Goal: Task Accomplishment & Management: Manage account settings

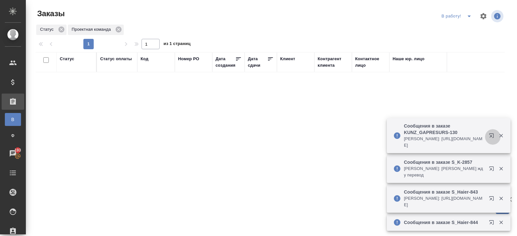
click at [493, 137] on icon "button" at bounding box center [493, 137] width 8 height 8
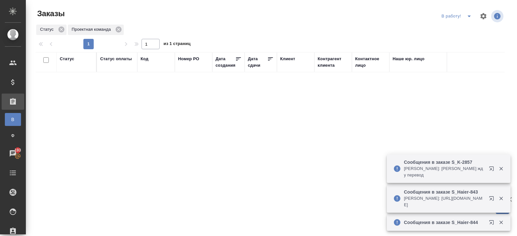
click at [492, 200] on icon "button" at bounding box center [493, 200] width 8 height 8
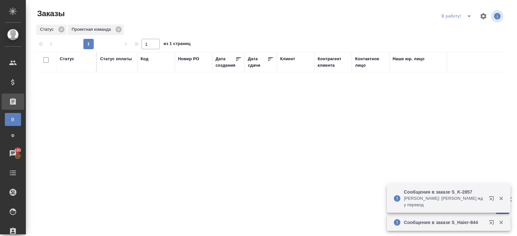
click at [468, 19] on icon "split button" at bounding box center [470, 16] width 8 height 8
click at [467, 32] on li "ПМ" at bounding box center [458, 29] width 36 height 10
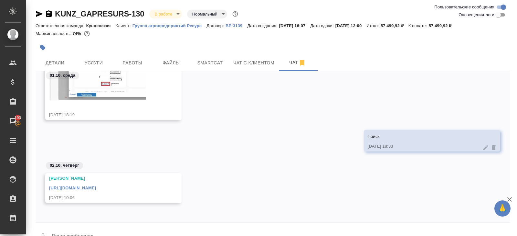
click at [41, 13] on icon "button" at bounding box center [39, 14] width 7 height 6
click at [96, 188] on link "https://drive.awatera.com/apps/files/files/10571171?dir=/Shares/GAPRESURS/Order…" at bounding box center [72, 187] width 47 height 5
click at [163, 12] on body "🙏 .cls-1 fill:#fff; AWATERA Belyakova Yulia Клиенты Спецификации Заказы 193 Чат…" at bounding box center [258, 118] width 517 height 236
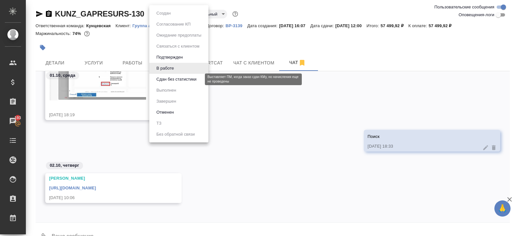
click at [168, 82] on button "Сдан без статистики" at bounding box center [177, 79] width 44 height 7
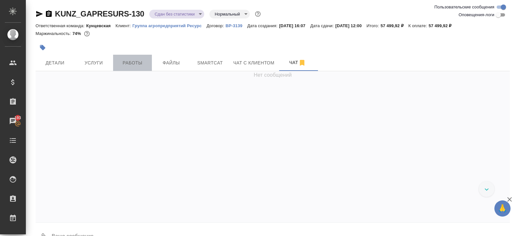
click at [127, 65] on span "Работы" at bounding box center [132, 63] width 31 height 8
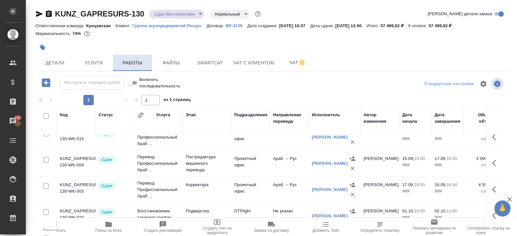
scroll to position [34, 0]
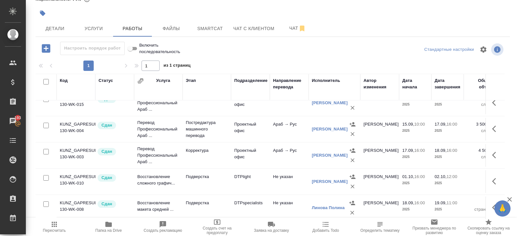
click at [59, 222] on span "Пересчитать" at bounding box center [54, 226] width 47 height 12
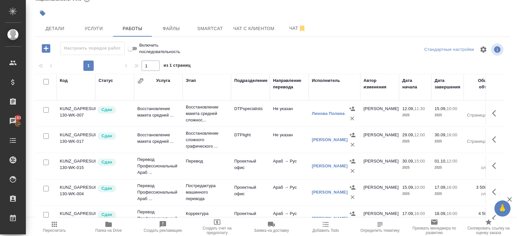
scroll to position [0, 0]
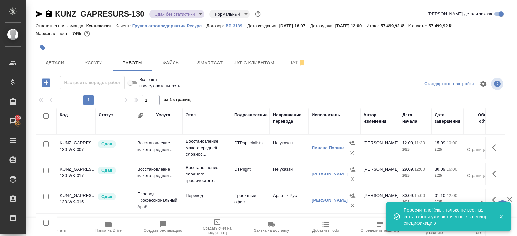
click at [166, 20] on div "KUNZ_GAPRESURS-130 Сдан без статистики distributed Нормальный normal Кратко дет…" at bounding box center [273, 15] width 475 height 13
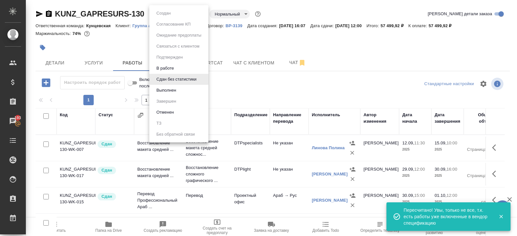
click at [166, 16] on body "🙏 .cls-1 fill:#fff; AWATERA Belyakova Yulia Клиенты Спецификации Заказы 193 Чат…" at bounding box center [258, 118] width 517 height 236
click at [167, 90] on button "Выполнен" at bounding box center [167, 90] width 24 height 7
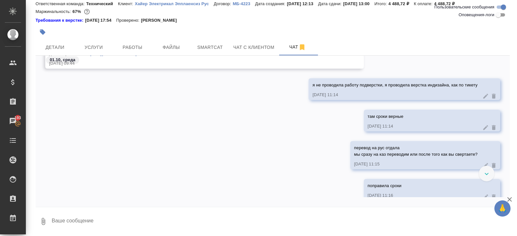
scroll to position [453, 0]
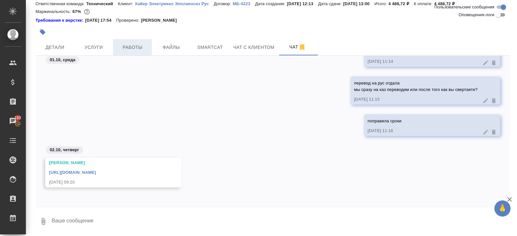
click at [128, 50] on span "Работы" at bounding box center [132, 47] width 31 height 8
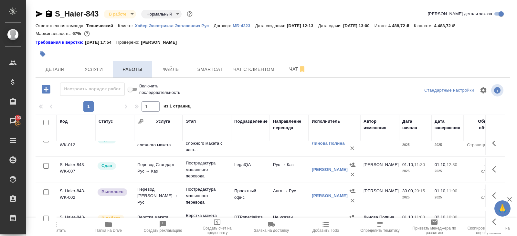
scroll to position [41, 0]
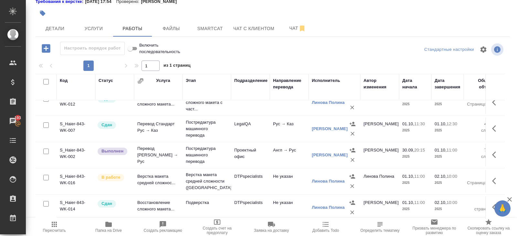
click at [95, 45] on div "Настроить порядок работ" at bounding box center [92, 48] width 65 height 13
click at [95, 27] on span "Услуги" at bounding box center [93, 29] width 31 height 8
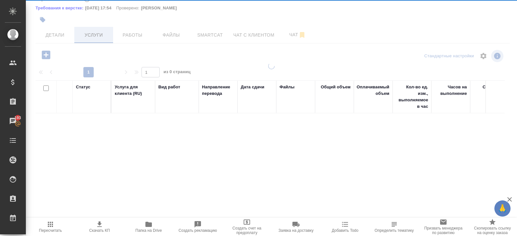
scroll to position [34, 0]
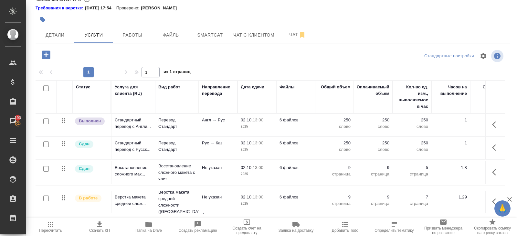
click at [48, 51] on icon "button" at bounding box center [46, 54] width 8 height 8
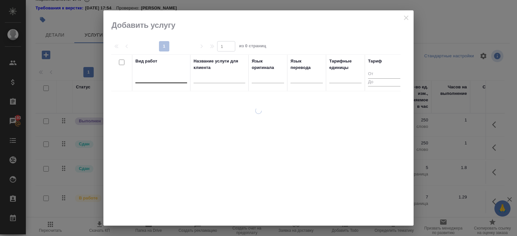
click at [158, 75] on div at bounding box center [162, 76] width 52 height 9
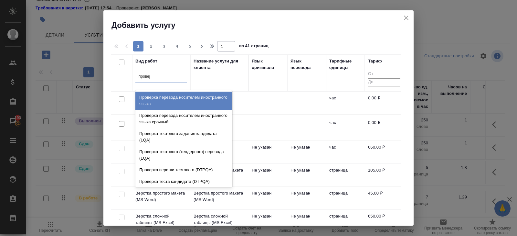
type input "проверка"
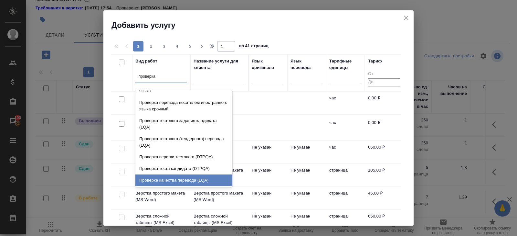
click at [152, 176] on div "Проверка качества перевода (LQA)" at bounding box center [184, 180] width 97 height 12
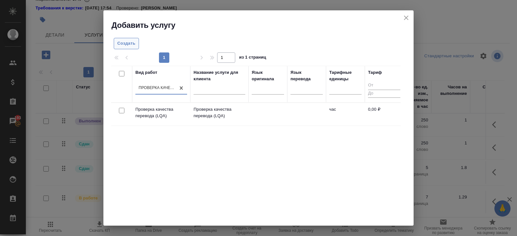
click at [128, 43] on span "Создать" at bounding box center [126, 43] width 18 height 7
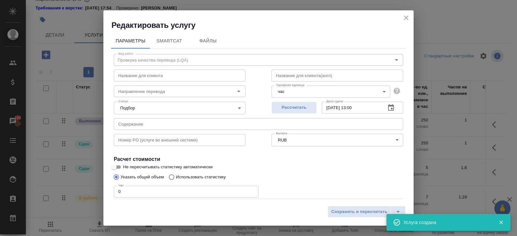
click at [355, 205] on div "Сохранить и пересчитать" at bounding box center [258, 213] width 310 height 23
click at [357, 208] on button "Сохранить и пересчитать" at bounding box center [359, 212] width 63 height 12
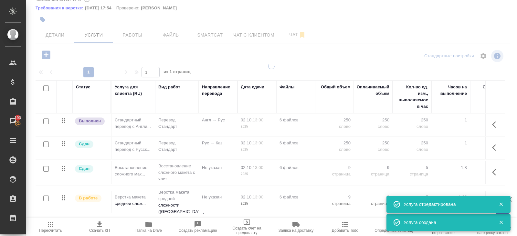
click at [502, 203] on icon "button" at bounding box center [502, 204] width 4 height 4
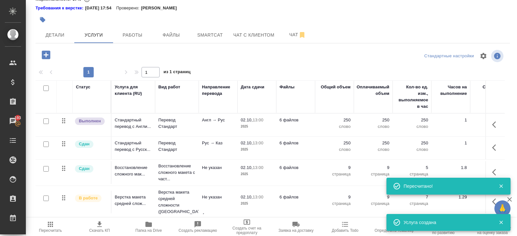
scroll to position [17, 0]
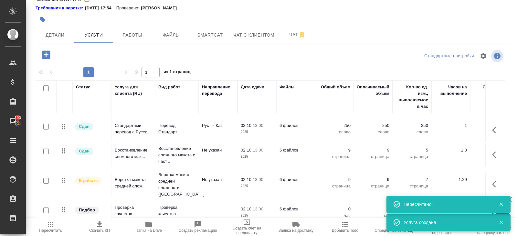
click at [501, 205] on icon "button" at bounding box center [502, 204] width 6 height 6
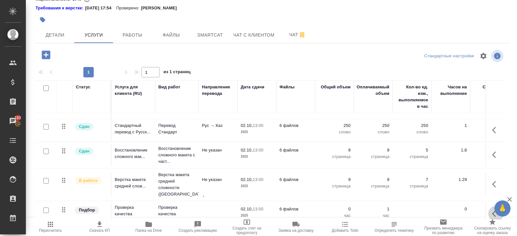
click at [493, 210] on icon "button" at bounding box center [497, 214] width 8 height 8
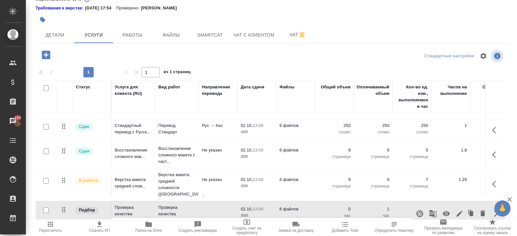
click at [446, 211] on icon "button" at bounding box center [446, 213] width 7 height 5
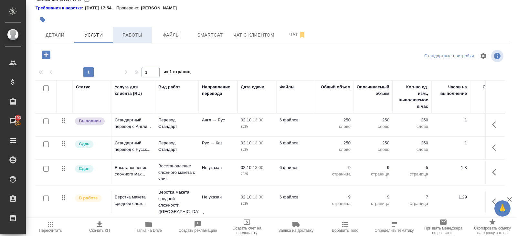
click at [138, 38] on span "Работы" at bounding box center [132, 35] width 31 height 8
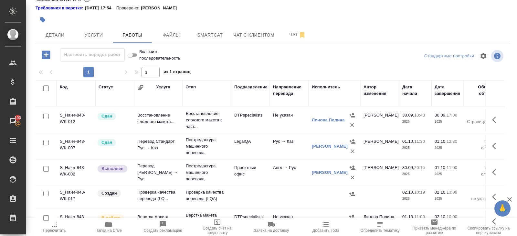
scroll to position [41, 0]
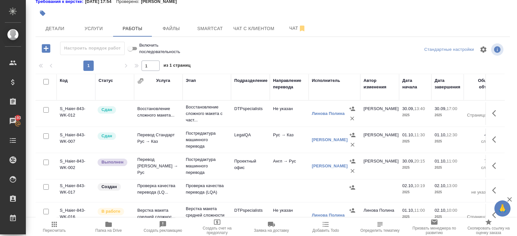
click at [492, 190] on button "button" at bounding box center [497, 190] width 16 height 16
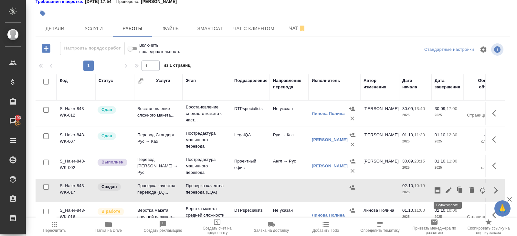
click at [448, 191] on icon "button" at bounding box center [449, 190] width 6 height 6
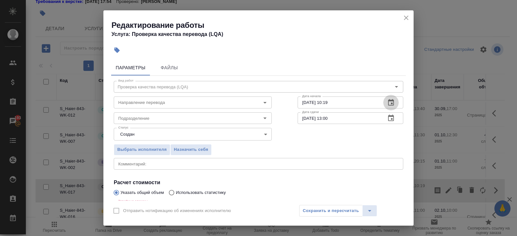
click at [390, 102] on icon "button" at bounding box center [391, 103] width 8 height 8
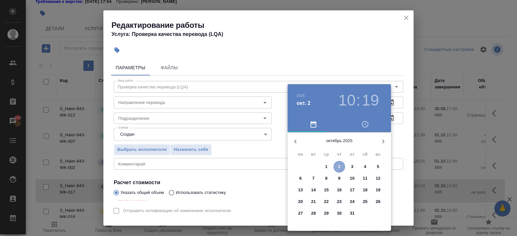
click at [340, 163] on p "2" at bounding box center [339, 166] width 2 height 6
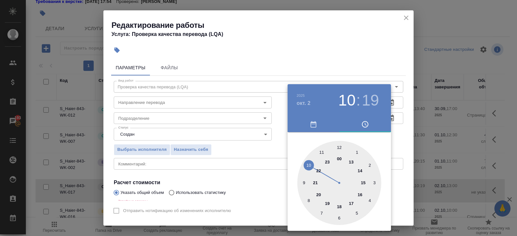
click at [378, 39] on div at bounding box center [258, 118] width 517 height 236
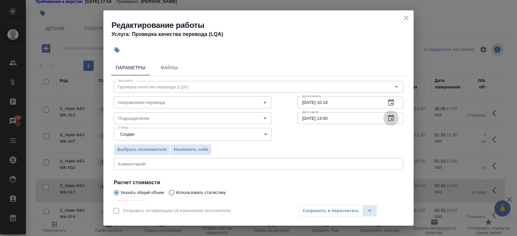
click at [392, 121] on icon "button" at bounding box center [391, 118] width 8 height 8
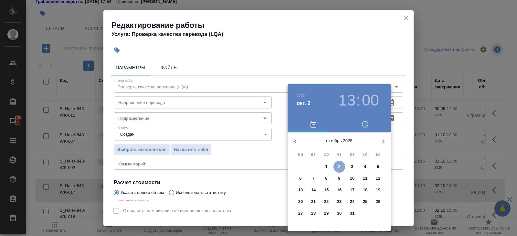
click at [339, 168] on p "2" at bounding box center [339, 166] width 2 height 6
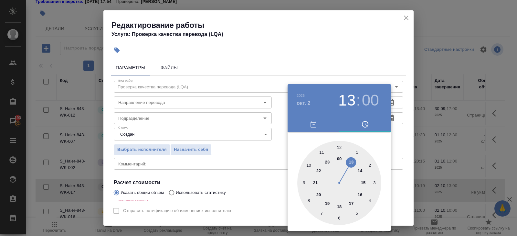
type input "02.10.2025 12:00"
click at [340, 146] on div at bounding box center [340, 183] width 84 height 84
click at [236, 131] on div at bounding box center [258, 118] width 517 height 236
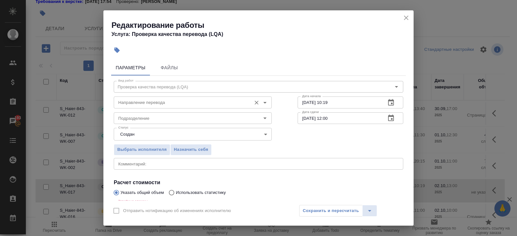
click at [152, 101] on input "Направление перевода" at bounding box center [182, 102] width 133 height 8
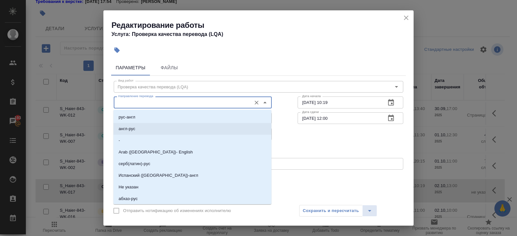
click at [137, 125] on li "англ-рус" at bounding box center [193, 129] width 158 height 12
type input "англ-рус"
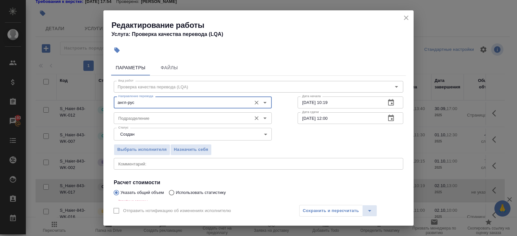
click at [134, 120] on input "Подразделение" at bounding box center [182, 118] width 133 height 8
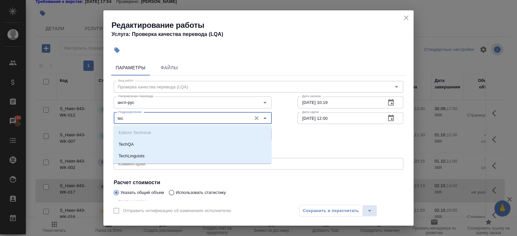
click at [129, 142] on p "TechQA" at bounding box center [126, 144] width 15 height 6
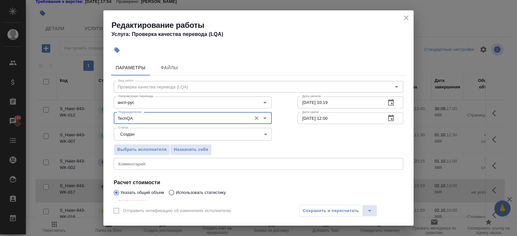
type input "TechQA"
click at [128, 138] on body "🙏 .cls-1 fill:#fff; AWATERA Belyakova Yulia Клиенты Спецификации Заказы 193 Чат…" at bounding box center [258, 118] width 517 height 236
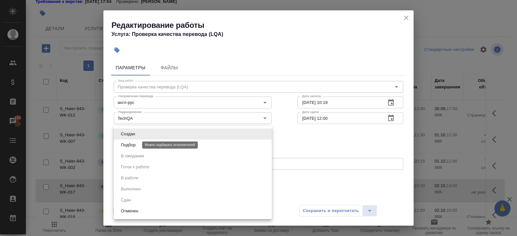
click at [128, 148] on li "Подбор" at bounding box center [193, 144] width 158 height 11
type input "recruiting"
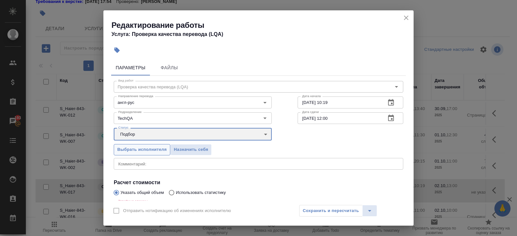
scroll to position [75, 0]
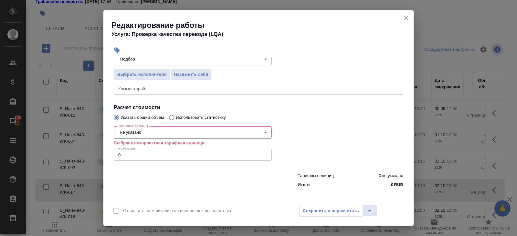
click at [128, 125] on div "Тарифные единицы не указано 5a8b1489cc6b4906c91bfd89 Тарифные единицы Выбрана н…" at bounding box center [193, 143] width 158 height 38
click at [128, 128] on body "🙏 .cls-1 fill:#fff; AWATERA Belyakova Yulia Клиенты Спецификации Заказы 193 Чат…" at bounding box center [258, 118] width 517 height 236
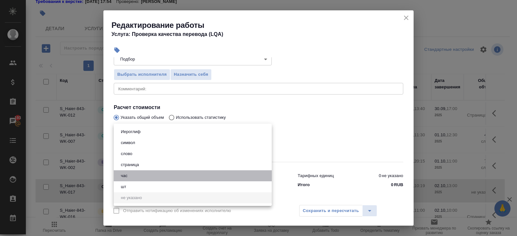
click at [129, 172] on button "час" at bounding box center [124, 175] width 11 height 7
type input "5a8b1489cc6b4906c91bfd93"
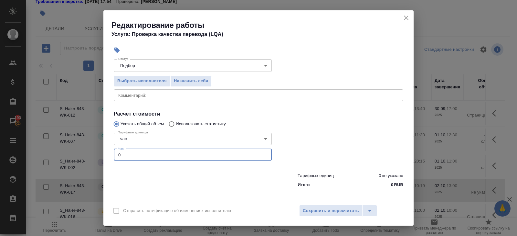
click at [134, 155] on input "0" at bounding box center [193, 155] width 158 height 12
type input "0.5"
click at [309, 211] on span "Сохранить и пересчитать" at bounding box center [331, 210] width 56 height 7
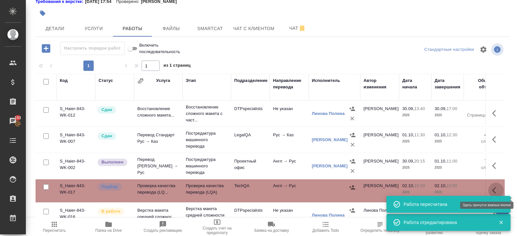
click at [493, 186] on icon "button" at bounding box center [497, 190] width 8 height 8
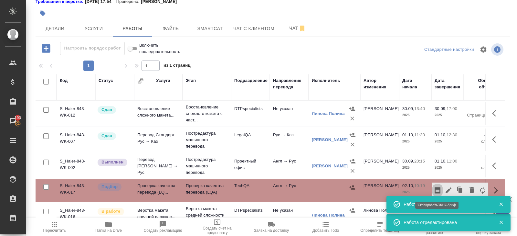
click at [439, 187] on icon "button" at bounding box center [438, 190] width 6 height 6
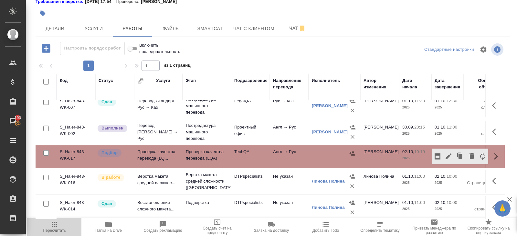
click at [56, 224] on icon "button" at bounding box center [54, 224] width 5 height 5
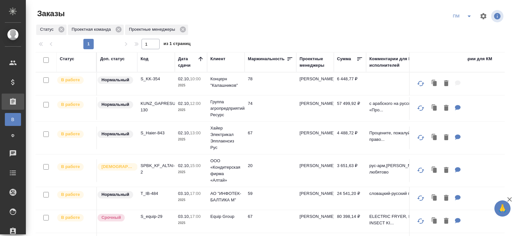
click at [149, 80] on p "S_KK-354" at bounding box center [156, 79] width 31 height 6
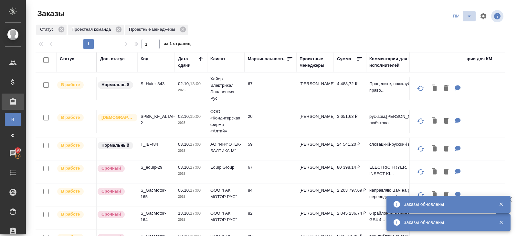
click at [470, 16] on icon "split button" at bounding box center [469, 17] width 3 height 2
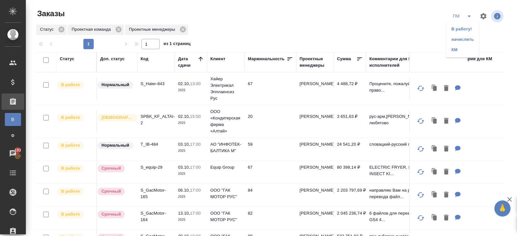
click at [461, 29] on li "В работу!" at bounding box center [463, 29] width 33 height 10
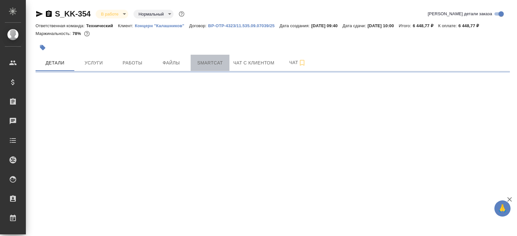
click at [208, 63] on span "Smartcat" at bounding box center [210, 63] width 31 height 8
select select "RU"
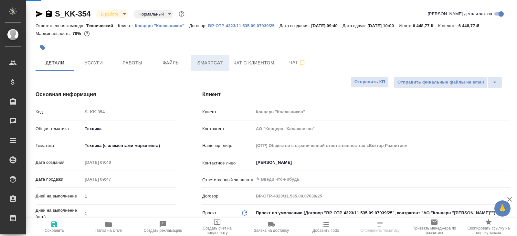
type textarea "x"
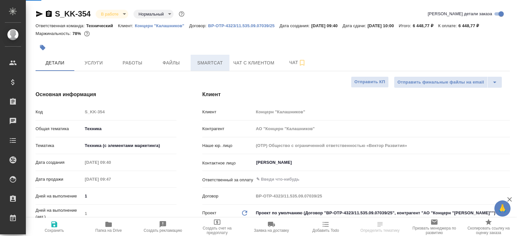
type textarea "x"
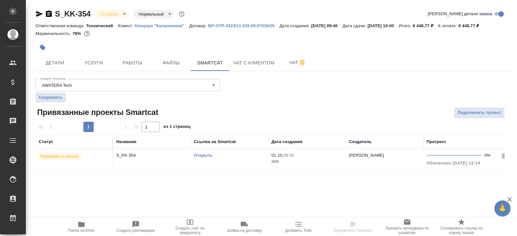
click at [202, 154] on link "Открыть" at bounding box center [203, 155] width 18 height 5
click at [81, 225] on icon "button" at bounding box center [81, 224] width 6 height 5
click at [39, 15] on icon "button" at bounding box center [39, 14] width 7 height 6
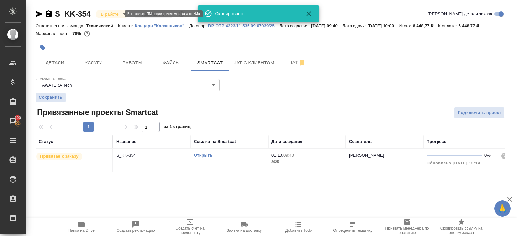
click at [116, 16] on body "🙏 .cls-1 fill:#fff; AWATERA [PERSON_NAME] Спецификации Заказы 193 Чаты Todo Про…" at bounding box center [258, 118] width 517 height 236
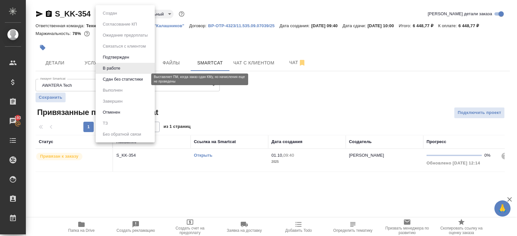
click at [118, 79] on button "Сдан без статистики" at bounding box center [123, 79] width 44 height 7
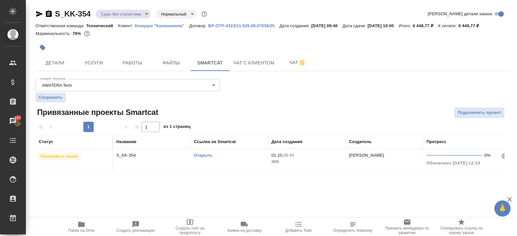
click at [240, 160] on td "Открыть" at bounding box center [230, 160] width 78 height 23
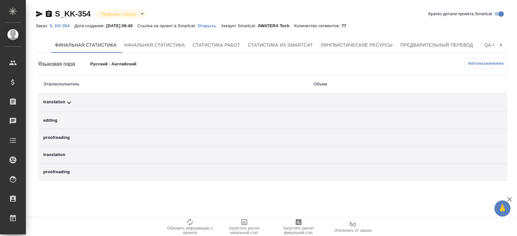
click at [484, 66] on button "Автоназначение" at bounding box center [486, 63] width 43 height 10
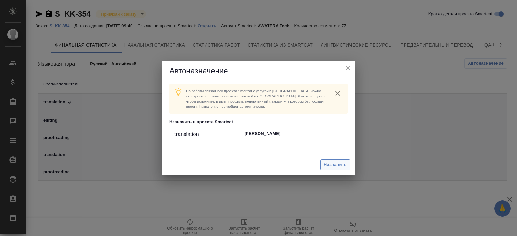
click at [342, 165] on span "Назначить" at bounding box center [335, 164] width 23 height 7
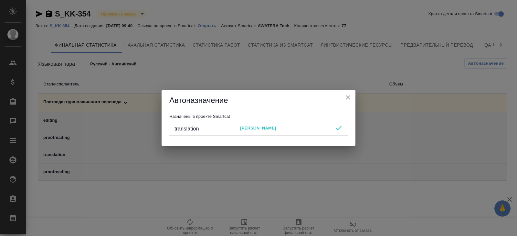
click at [245, 185] on div "Автоназначение Назначены в проекте Smartcat translation Александр Чечин" at bounding box center [258, 118] width 517 height 236
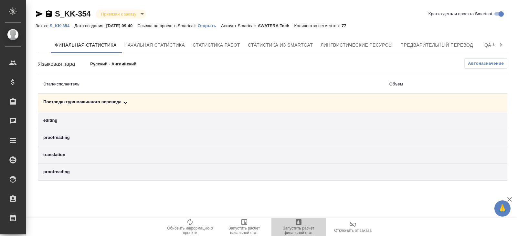
click at [294, 220] on span "Запустить расчет финальной стат." at bounding box center [299, 226] width 47 height 17
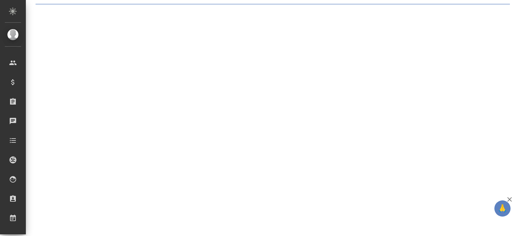
select select "RU"
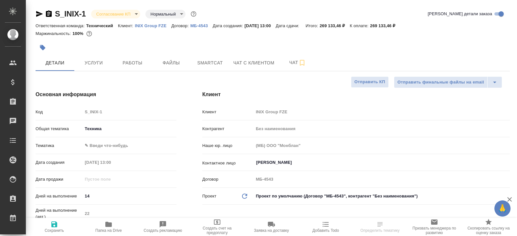
type textarea "x"
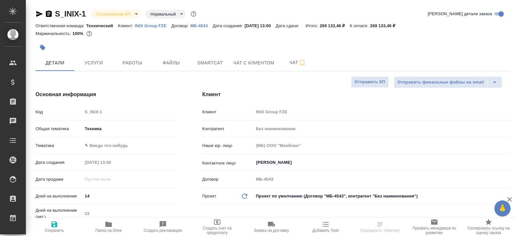
type textarea "x"
select select "RU"
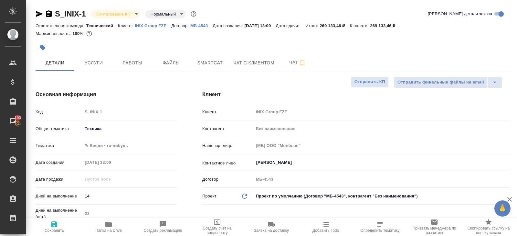
type textarea "x"
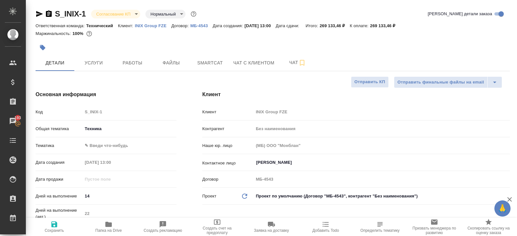
type textarea "x"
click at [294, 67] on button "Чат" at bounding box center [297, 63] width 39 height 16
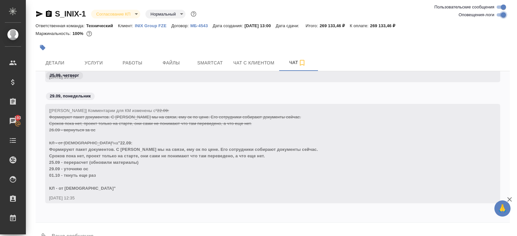
click at [499, 17] on input "Оповещения-логи" at bounding box center [503, 15] width 23 height 8
checkbox input "false"
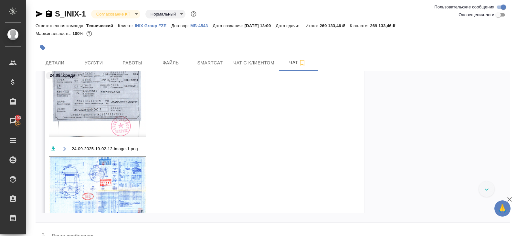
scroll to position [984, 0]
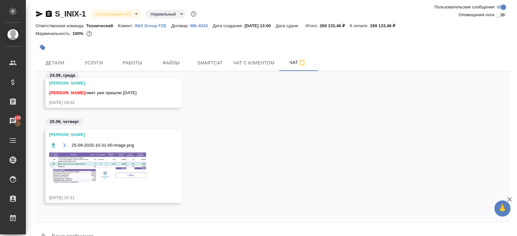
click at [112, 167] on img at bounding box center [97, 167] width 97 height 30
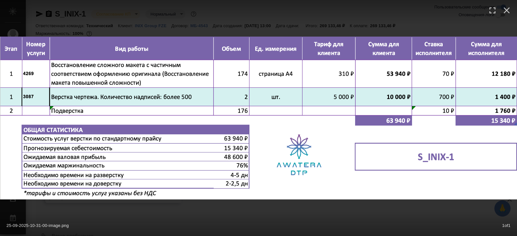
click at [136, 219] on div "25-09-2025-10-31-00-image.png 1 of 1" at bounding box center [258, 224] width 517 height 24
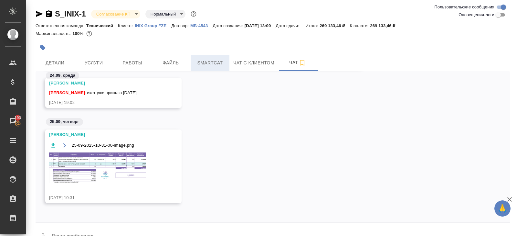
click at [199, 61] on span "Smartcat" at bounding box center [210, 63] width 31 height 8
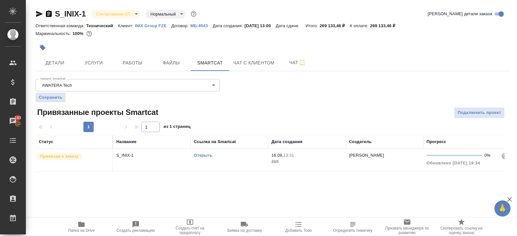
click at [201, 155] on link "Открыть" at bounding box center [203, 155] width 18 height 5
click at [290, 61] on span "Чат" at bounding box center [297, 63] width 31 height 8
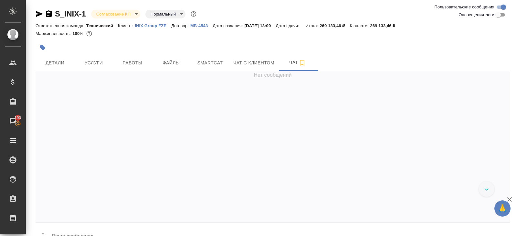
scroll to position [1289, 0]
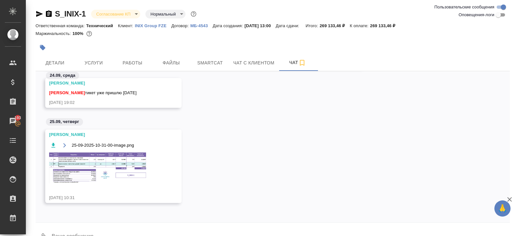
click at [107, 169] on img at bounding box center [97, 167] width 97 height 30
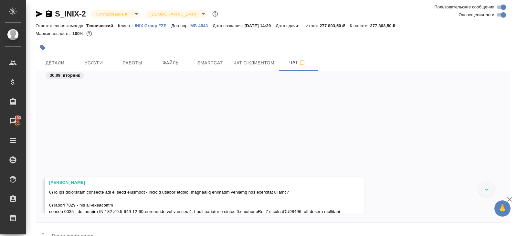
scroll to position [207, 0]
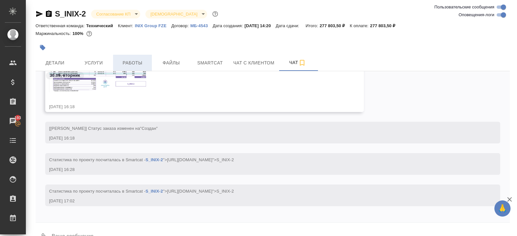
click at [127, 66] on span "Работы" at bounding box center [132, 63] width 31 height 8
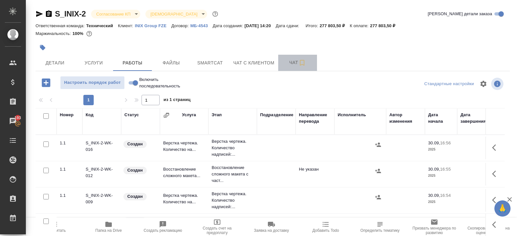
click at [299, 62] on span "Чат" at bounding box center [297, 63] width 31 height 8
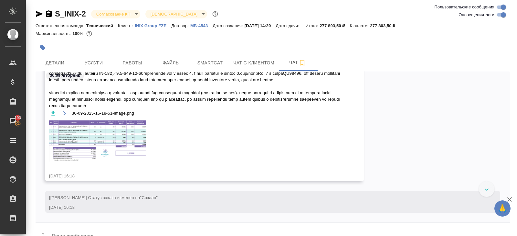
scroll to position [228, 0]
click at [122, 128] on img at bounding box center [97, 140] width 97 height 41
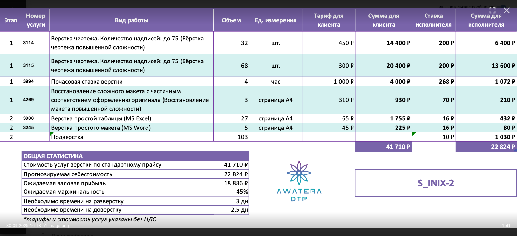
click at [122, 136] on img at bounding box center [258, 118] width 517 height 220
click at [506, 10] on icon "button" at bounding box center [507, 10] width 6 height 6
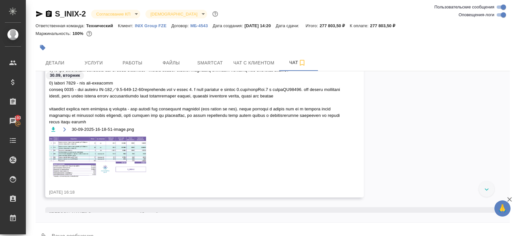
scroll to position [209, 0]
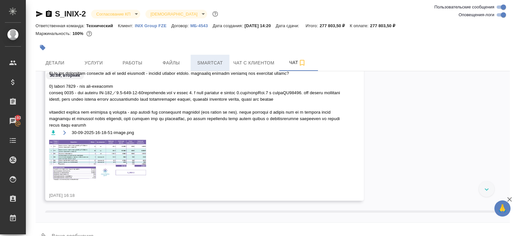
click at [221, 58] on button "Smartcat" at bounding box center [210, 63] width 39 height 16
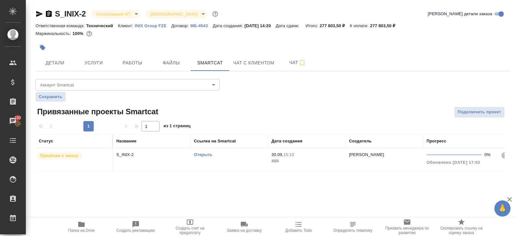
click at [205, 153] on link "Открыть" at bounding box center [203, 154] width 18 height 5
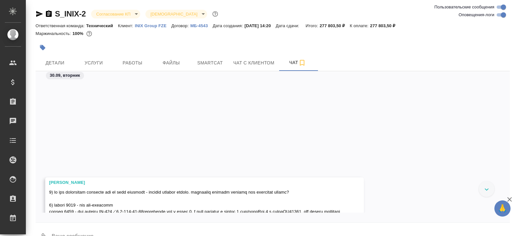
scroll to position [207, 0]
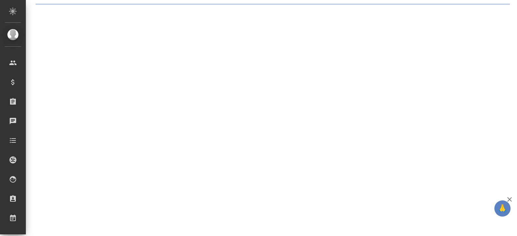
select select "RU"
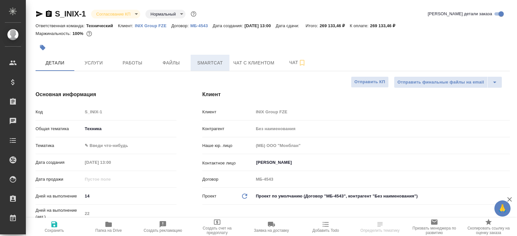
type textarea "x"
click at [204, 65] on span "Smartcat" at bounding box center [210, 63] width 31 height 8
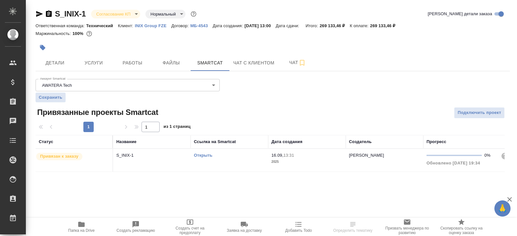
click at [201, 157] on div "Открыть" at bounding box center [229, 155] width 71 height 6
click at [200, 153] on link "Открыть" at bounding box center [203, 155] width 18 height 5
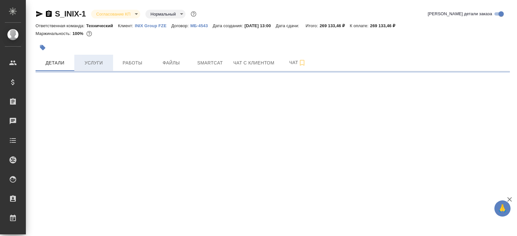
select select "RU"
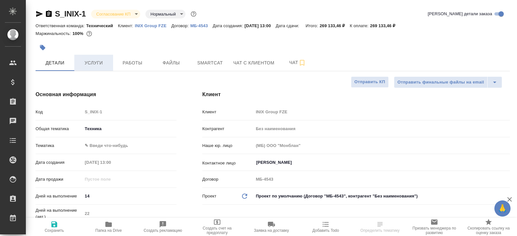
type textarea "x"
click at [107, 69] on button "Услуги" at bounding box center [93, 63] width 39 height 16
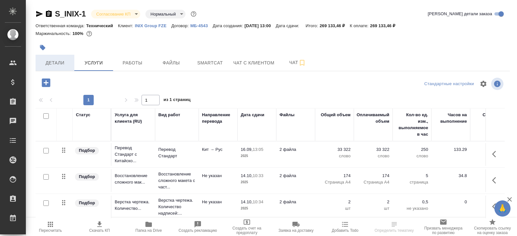
click at [53, 65] on span "Детали" at bounding box center [54, 63] width 31 height 8
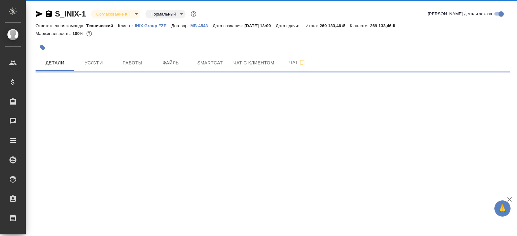
select select "RU"
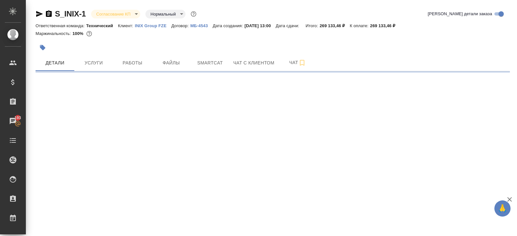
select select "RU"
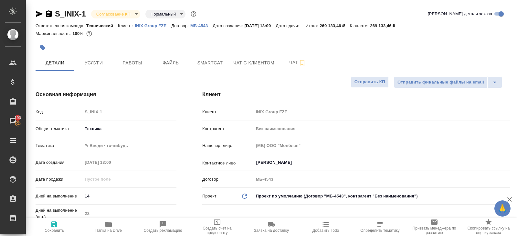
type textarea "x"
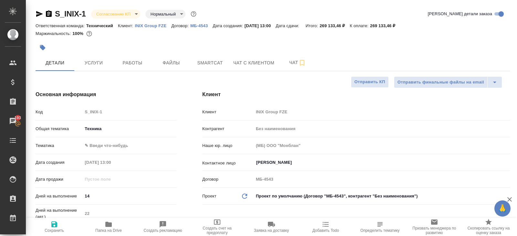
type textarea "x"
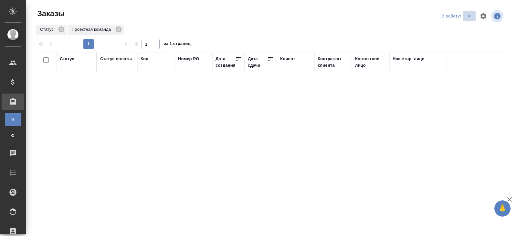
click at [467, 17] on icon "split button" at bounding box center [470, 16] width 8 height 8
click at [459, 29] on li "ПМ" at bounding box center [458, 29] width 36 height 10
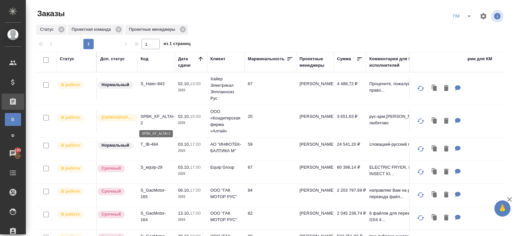
click at [149, 119] on p "SPBK_KF_ALTAI-2" at bounding box center [156, 119] width 31 height 13
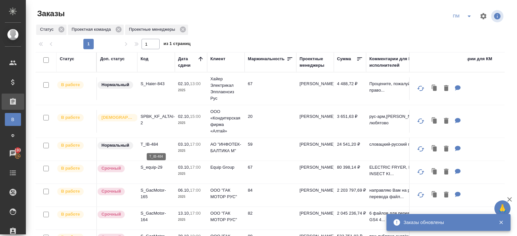
click at [150, 145] on p "T_IB-484" at bounding box center [156, 144] width 31 height 6
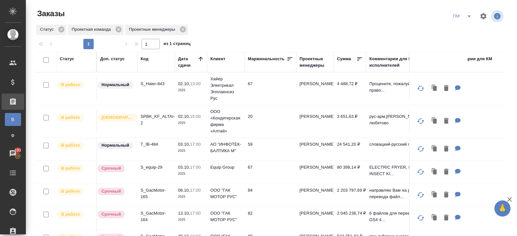
click at [469, 16] on icon "split button" at bounding box center [469, 17] width 3 height 2
click at [469, 27] on li "В работу!" at bounding box center [463, 29] width 33 height 10
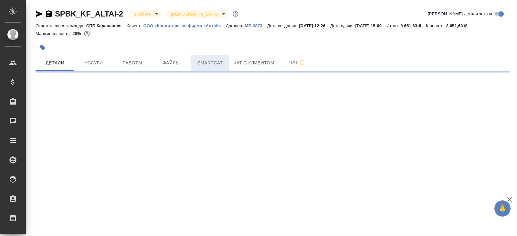
select select "RU"
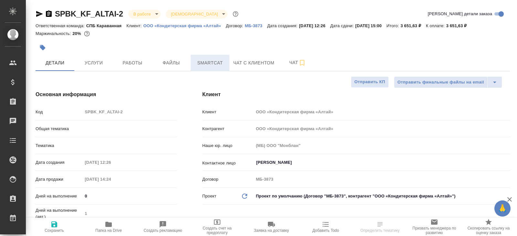
type textarea "x"
click at [215, 59] on span "Smartcat" at bounding box center [210, 63] width 31 height 8
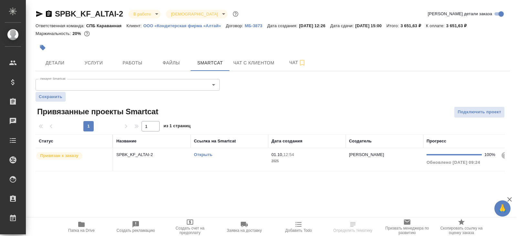
click at [203, 154] on link "Открыть" at bounding box center [203, 154] width 18 height 5
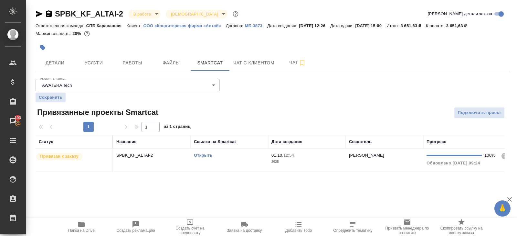
click at [131, 51] on div at bounding box center [194, 47] width 317 height 14
click at [131, 61] on span "Работы" at bounding box center [132, 63] width 31 height 8
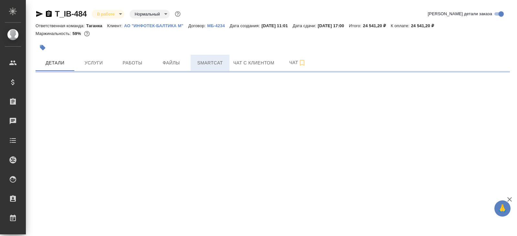
select select "RU"
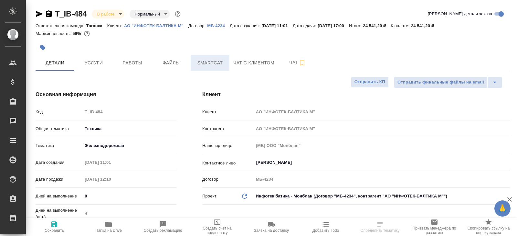
type textarea "x"
click at [204, 76] on div "Отправить финальные файлы на email Отправить КП" at bounding box center [271, 82] width 470 height 12
click at [204, 61] on span "Smartcat" at bounding box center [210, 63] width 31 height 8
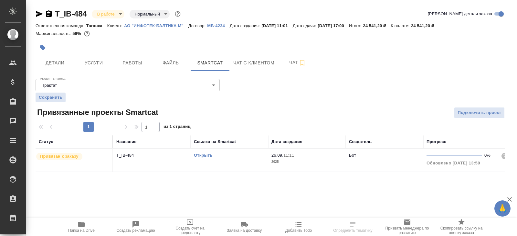
click at [201, 155] on link "Открыть" at bounding box center [203, 155] width 18 height 5
click at [46, 17] on icon "button" at bounding box center [49, 14] width 8 height 8
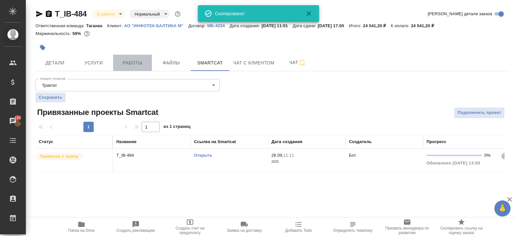
click at [118, 57] on button "Работы" at bounding box center [132, 63] width 39 height 16
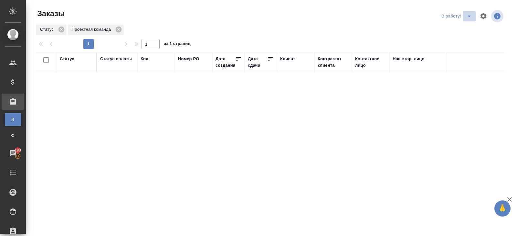
click at [466, 14] on icon "split button" at bounding box center [470, 16] width 8 height 8
click at [466, 24] on li "ПМ" at bounding box center [458, 29] width 36 height 10
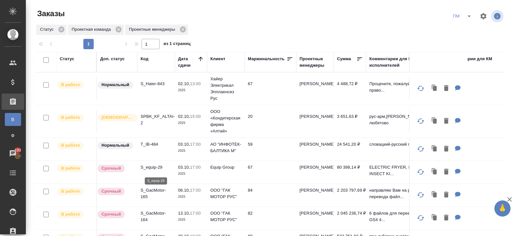
click at [147, 170] on p "S_equip-29" at bounding box center [156, 167] width 31 height 6
click at [466, 18] on icon "split button" at bounding box center [470, 16] width 8 height 8
click at [466, 27] on li "В работу!" at bounding box center [463, 29] width 33 height 10
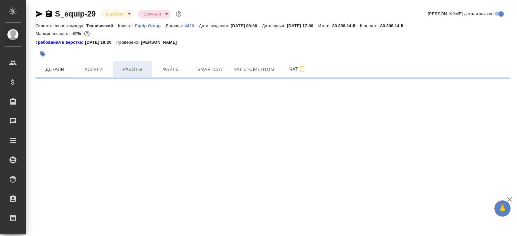
select select "RU"
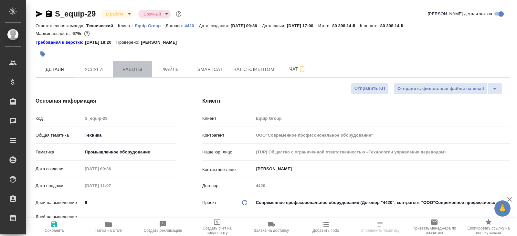
click at [136, 70] on span "Работы" at bounding box center [132, 69] width 31 height 8
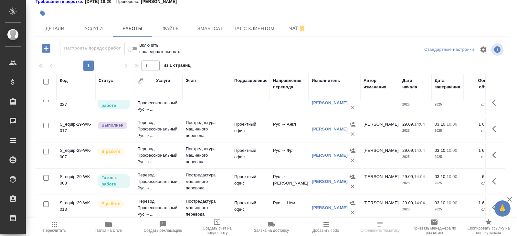
scroll to position [66, 0]
